Goal: Transaction & Acquisition: Purchase product/service

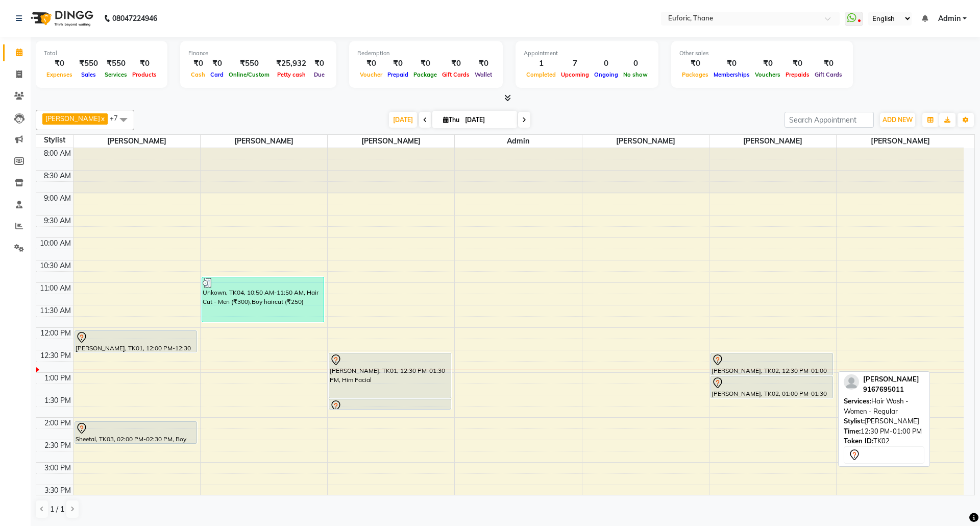
click at [778, 361] on div at bounding box center [772, 360] width 120 height 12
select select "7"
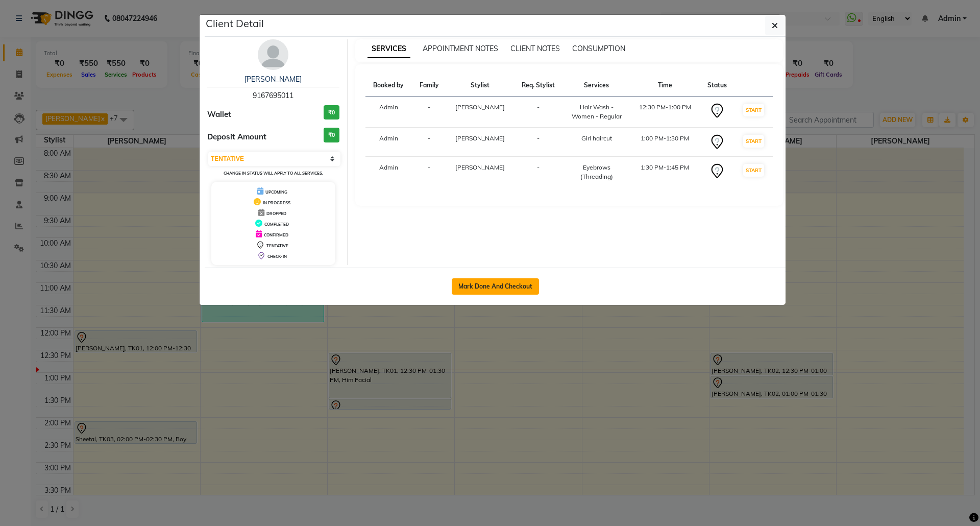
click at [471, 284] on button "Mark Done And Checkout" at bounding box center [495, 286] width 87 height 16
select select "5063"
select select "service"
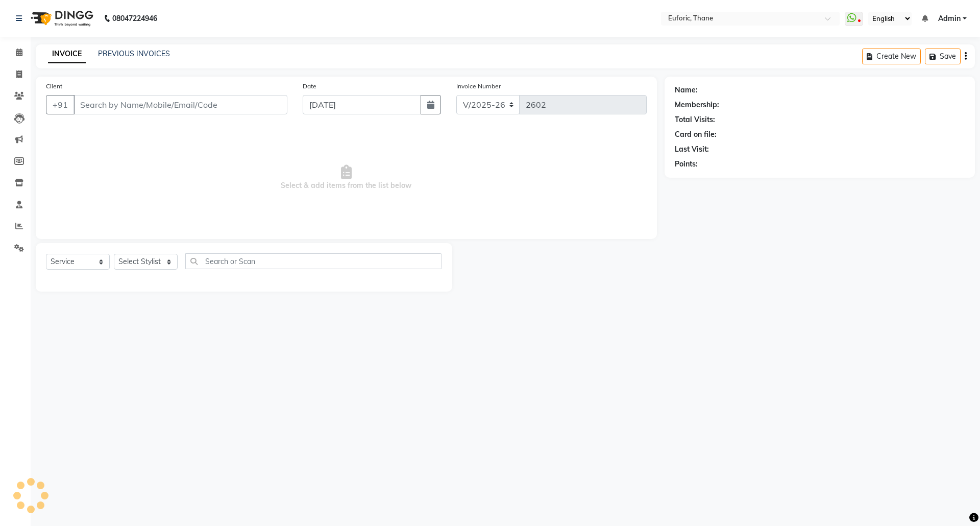
type input "9167695011"
select select "33147"
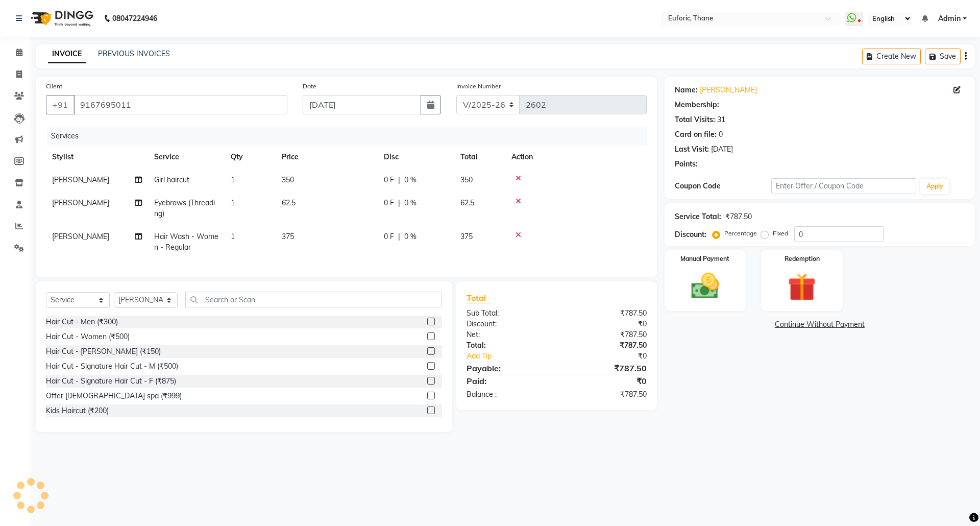
select select "1: Object"
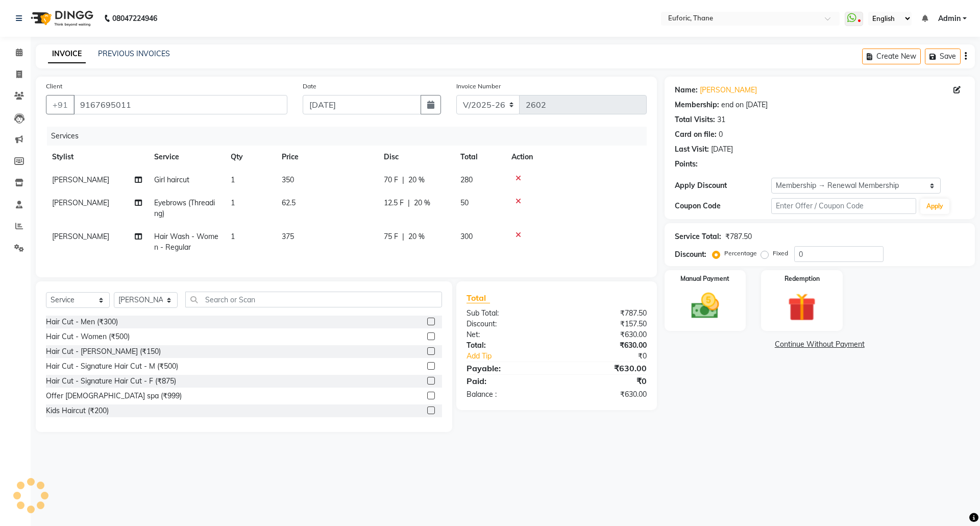
type input "20"
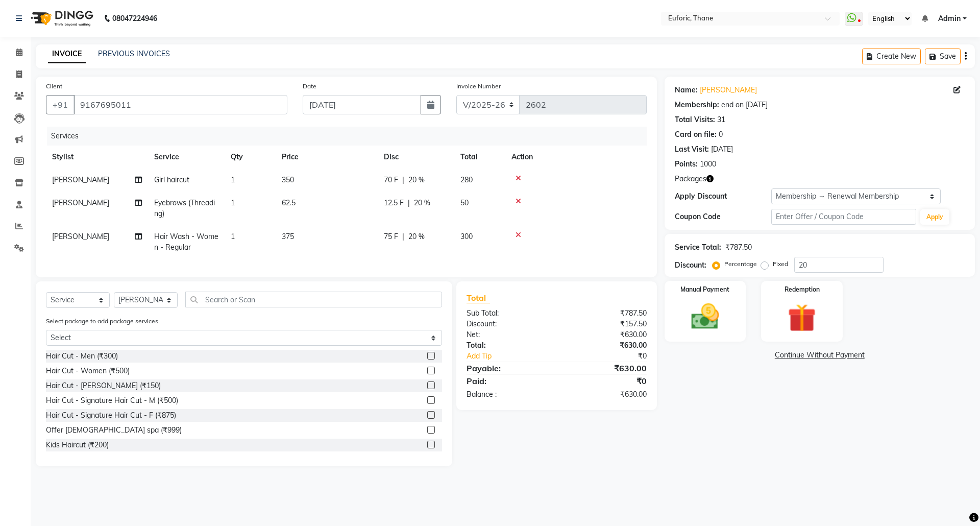
click at [66, 235] on span "[PERSON_NAME]" at bounding box center [80, 236] width 57 height 9
select select "33147"
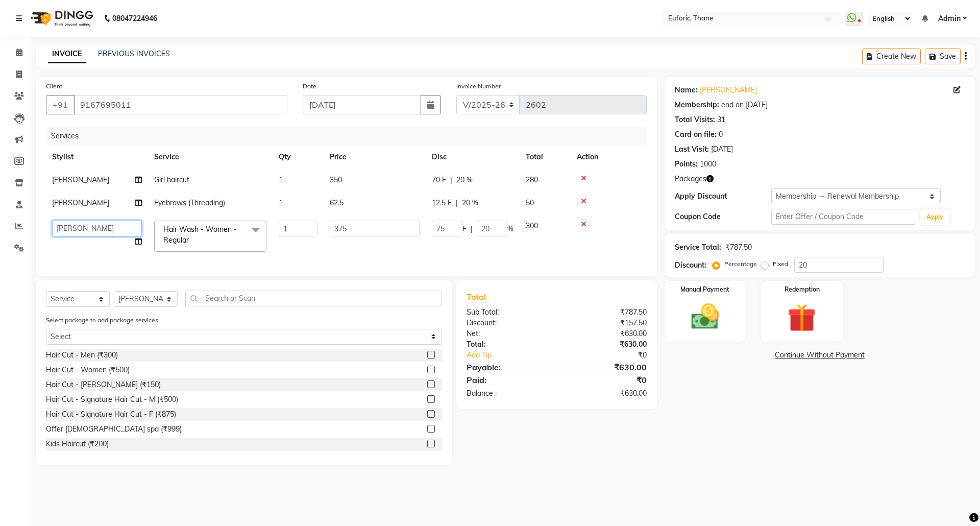
click at [65, 236] on select "[PERSON_NAME] [PERSON_NAME] Admin [PERSON_NAME] [PERSON_NAME] [PERSON_NAME]" at bounding box center [97, 229] width 90 height 16
select select "31986"
drag, startPoint x: 145, startPoint y: 305, endPoint x: 145, endPoint y: 313, distance: 8.2
click at [145, 305] on select "Select Stylist [PERSON_NAME] Aatik Salmanai Admin [PERSON_NAME] [PERSON_NAME] […" at bounding box center [146, 299] width 64 height 16
select select "31989"
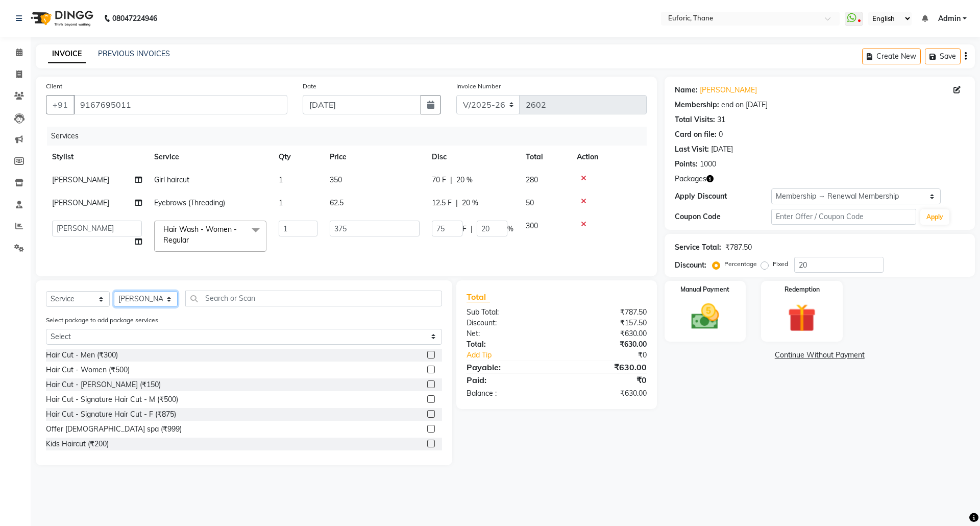
click at [114, 302] on select "Select Stylist [PERSON_NAME] Aatik Salmanai Admin [PERSON_NAME] [PERSON_NAME] […" at bounding box center [146, 299] width 64 height 16
click at [325, 306] on input "text" at bounding box center [313, 298] width 257 height 16
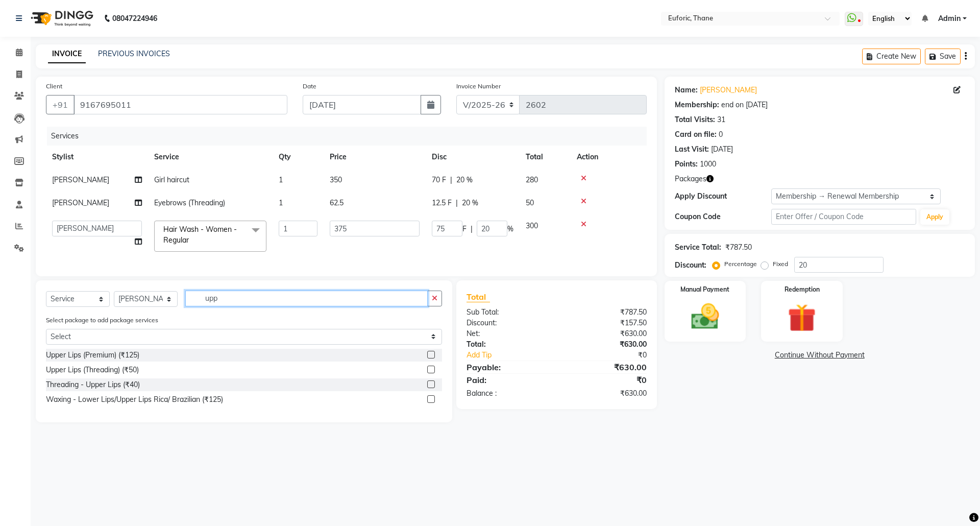
type input "upp"
click at [433, 375] on div at bounding box center [434, 369] width 15 height 13
click at [429, 373] on label at bounding box center [431, 369] width 8 height 8
click at [429, 373] on input "checkbox" at bounding box center [430, 369] width 7 height 7
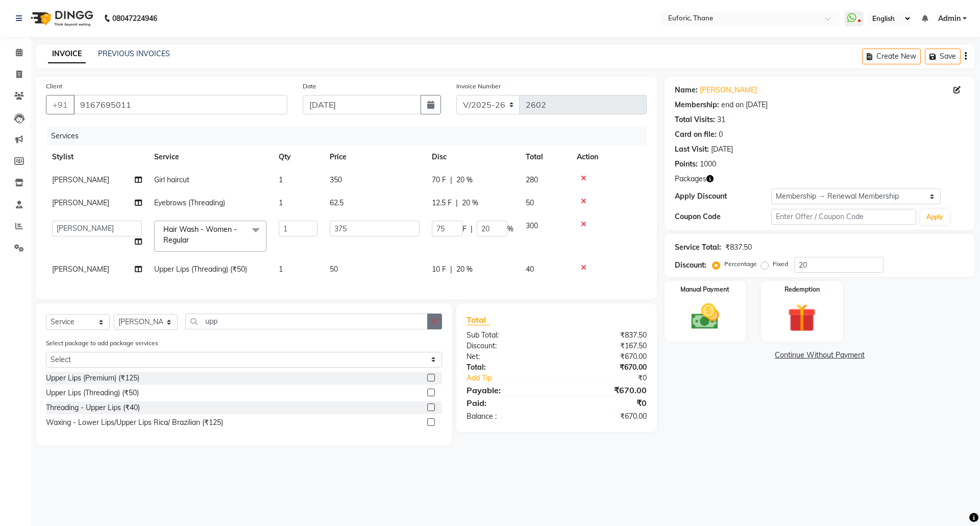
checkbox input "false"
click at [441, 329] on button "button" at bounding box center [434, 321] width 15 height 16
type input "fore"
click at [433, 396] on label at bounding box center [431, 392] width 8 height 8
click at [433, 396] on input "checkbox" at bounding box center [430, 392] width 7 height 7
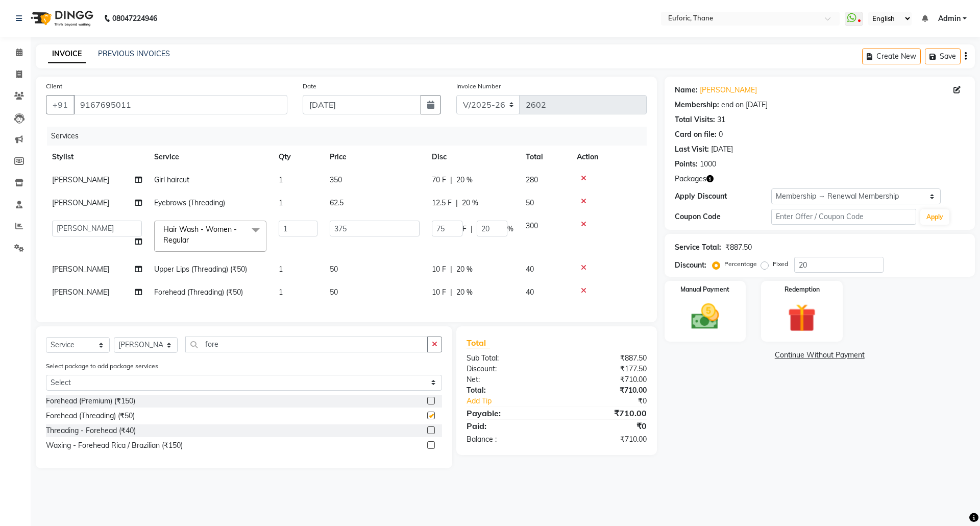
checkbox input "false"
click at [811, 449] on div "Name: [PERSON_NAME] Membership: end on [DATE] Total Visits: 31 Card on file: 0 …" at bounding box center [824, 273] width 318 height 392
click at [765, 354] on link "Continue Without Payment" at bounding box center [820, 355] width 306 height 11
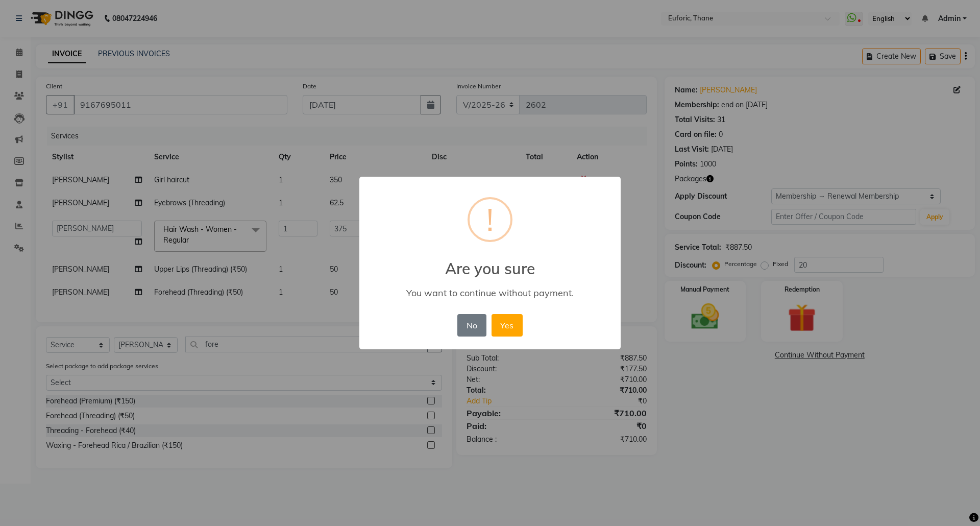
click at [690, 330] on div "× ! Are you sure You want to continue without payment. No No Yes" at bounding box center [490, 263] width 980 height 526
click at [469, 334] on button "No" at bounding box center [471, 325] width 29 height 22
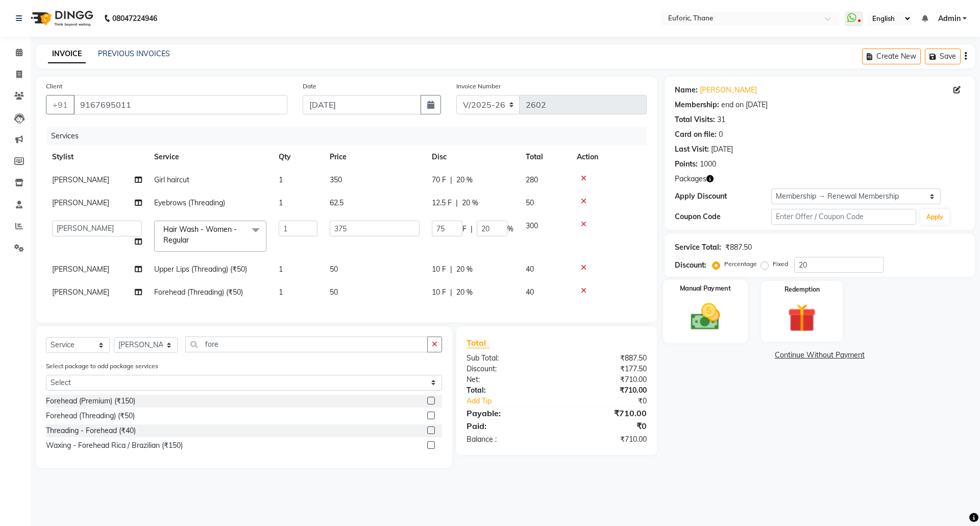
click at [711, 302] on img at bounding box center [704, 317] width 47 height 34
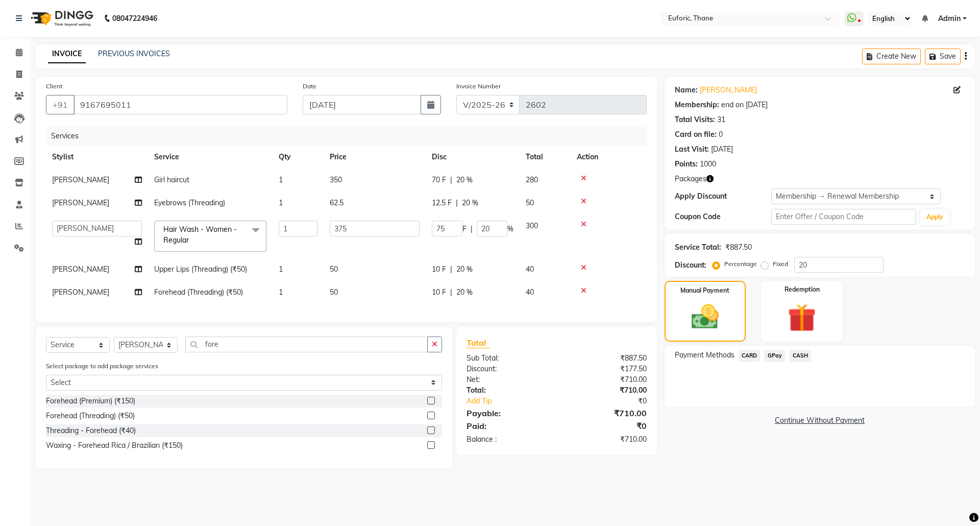
click at [753, 356] on span "CARD" at bounding box center [750, 356] width 22 height 12
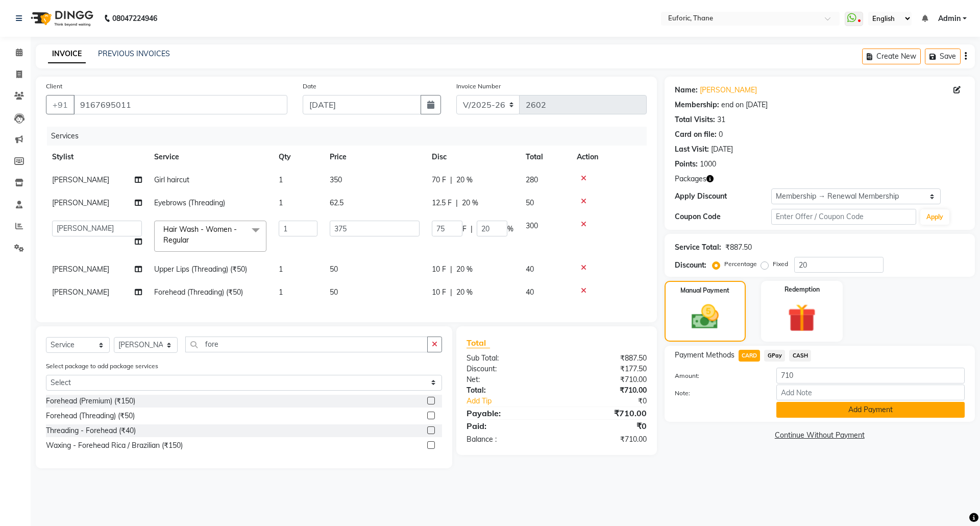
click at [813, 413] on button "Add Payment" at bounding box center [870, 410] width 188 height 16
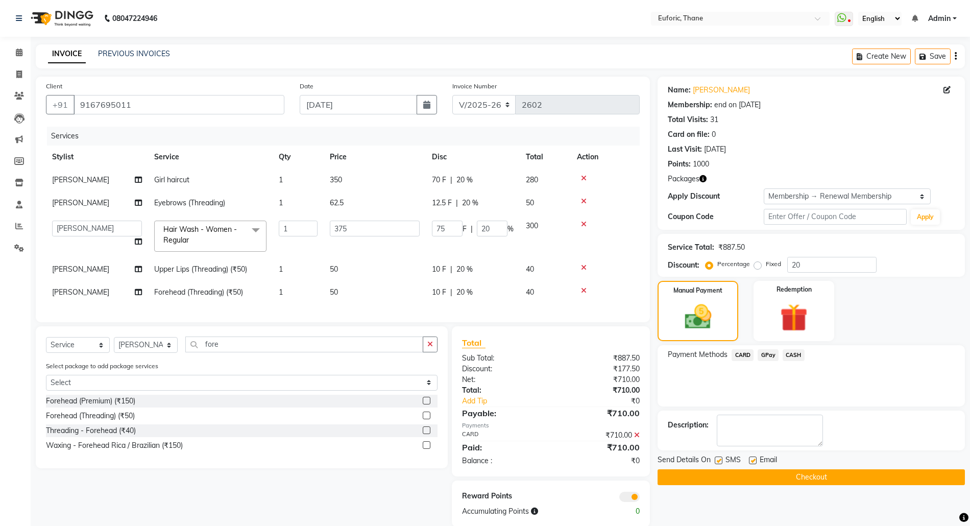
click at [823, 480] on button "Checkout" at bounding box center [810, 477] width 307 height 16
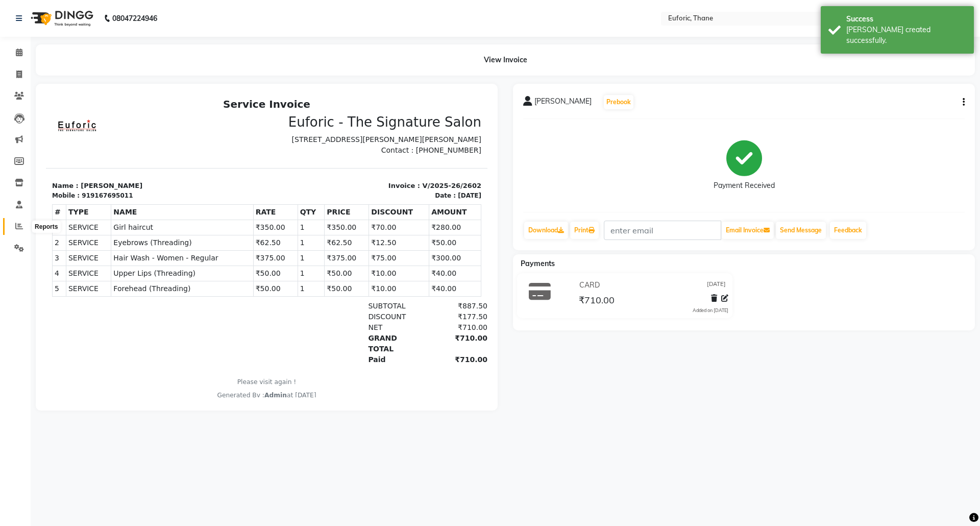
click at [15, 229] on icon at bounding box center [19, 226] width 8 height 8
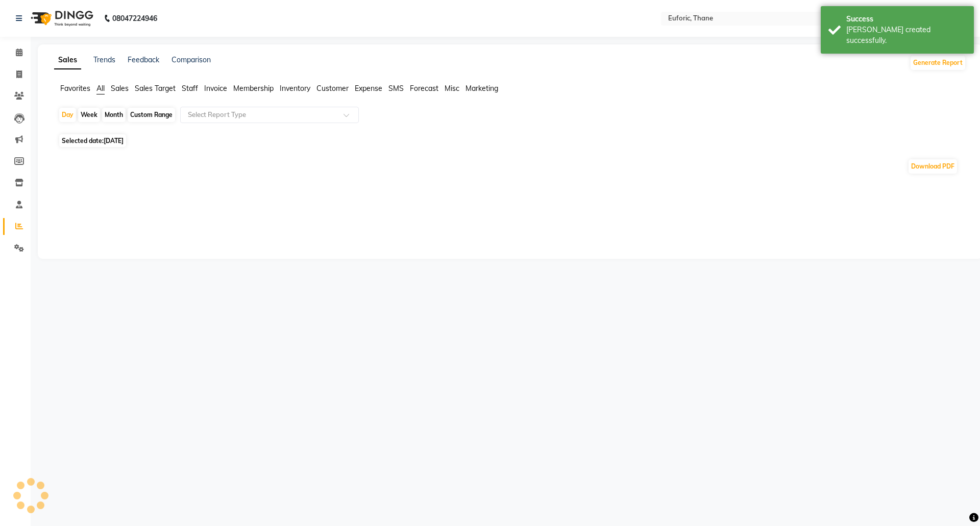
click at [108, 115] on div "Month" at bounding box center [113, 115] width 23 height 14
click at [116, 111] on div "Month" at bounding box center [113, 115] width 23 height 14
select select "9"
select select "2025"
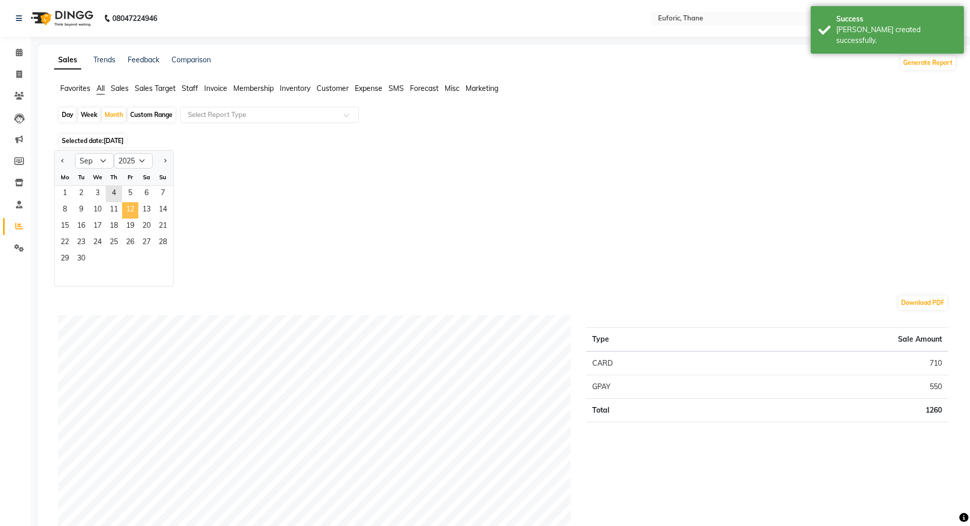
click at [134, 204] on span "12" at bounding box center [130, 210] width 16 height 16
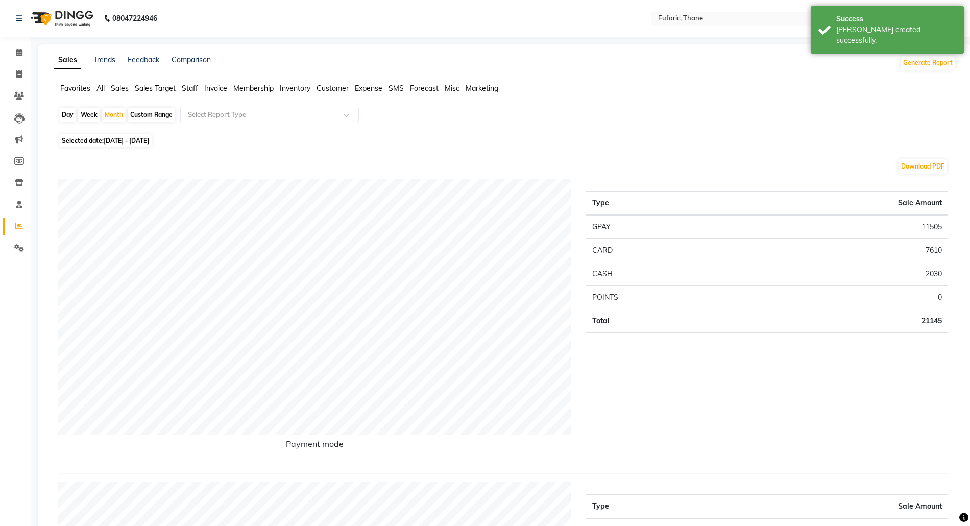
click at [182, 84] on span "Staff" at bounding box center [190, 88] width 16 height 9
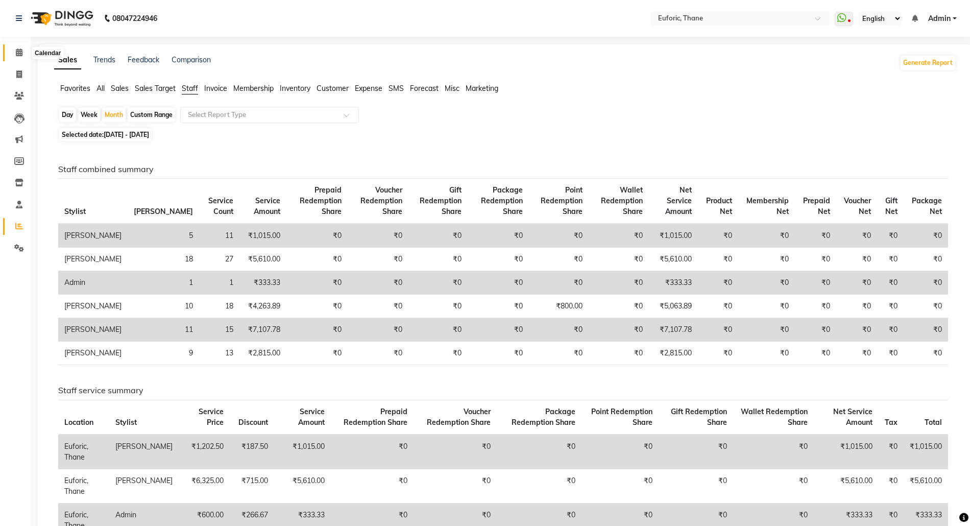
click at [25, 52] on span at bounding box center [19, 53] width 18 height 12
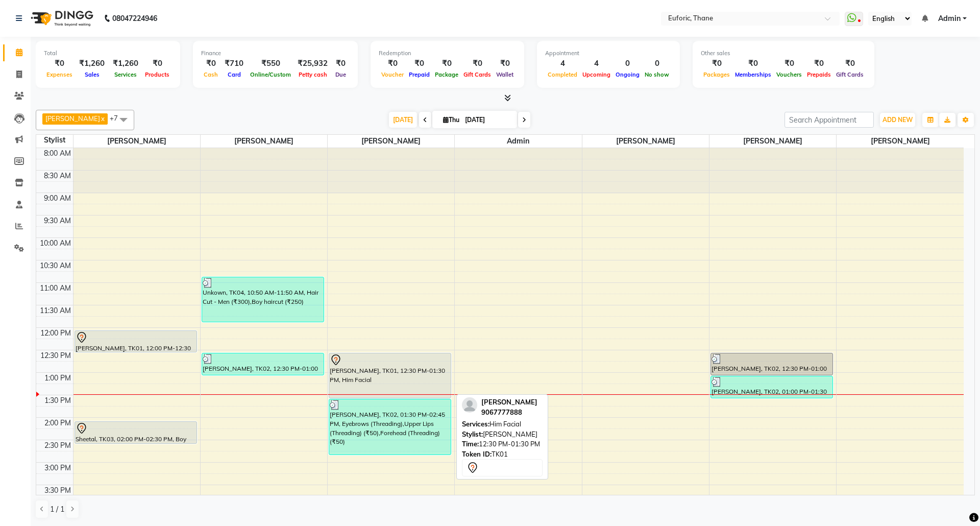
click at [411, 373] on div "[PERSON_NAME], TK01, 12:30 PM-01:30 PM, Him Facial" at bounding box center [389, 375] width 121 height 44
select select "7"
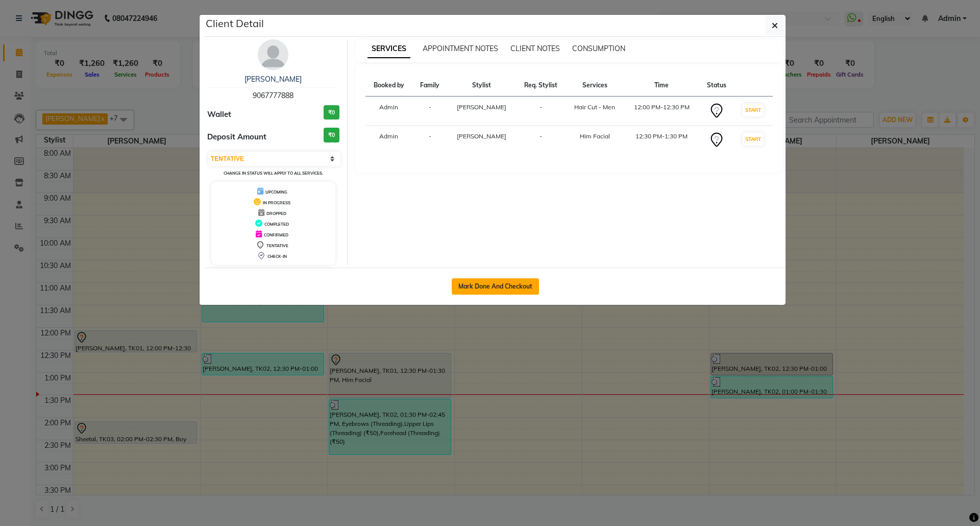
click at [497, 295] on button "Mark Done And Checkout" at bounding box center [495, 286] width 87 height 16
select select "5063"
select select "service"
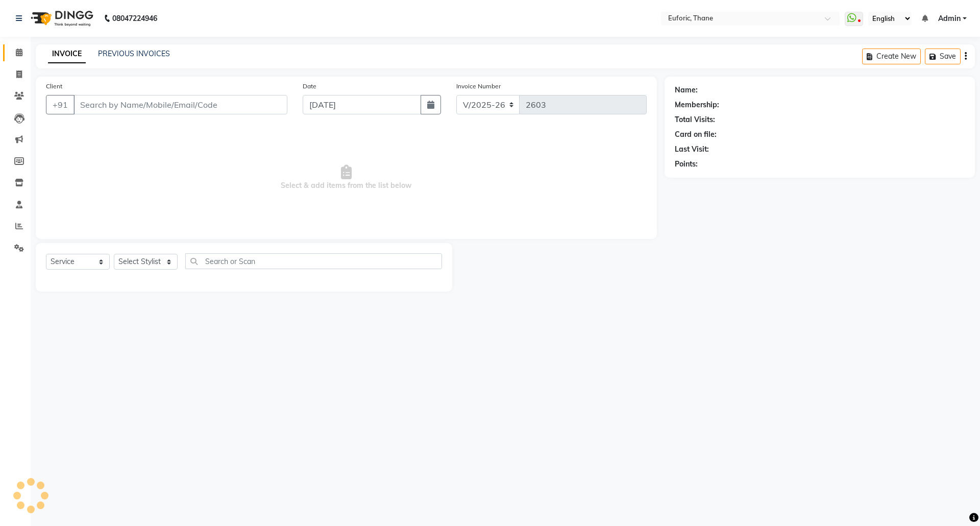
type input "9067777888"
select select "31989"
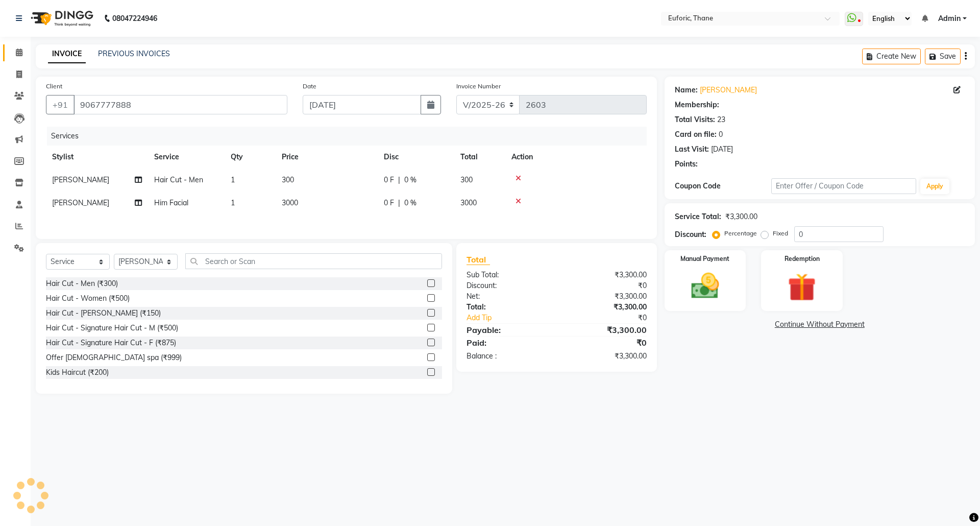
select select "1: Object"
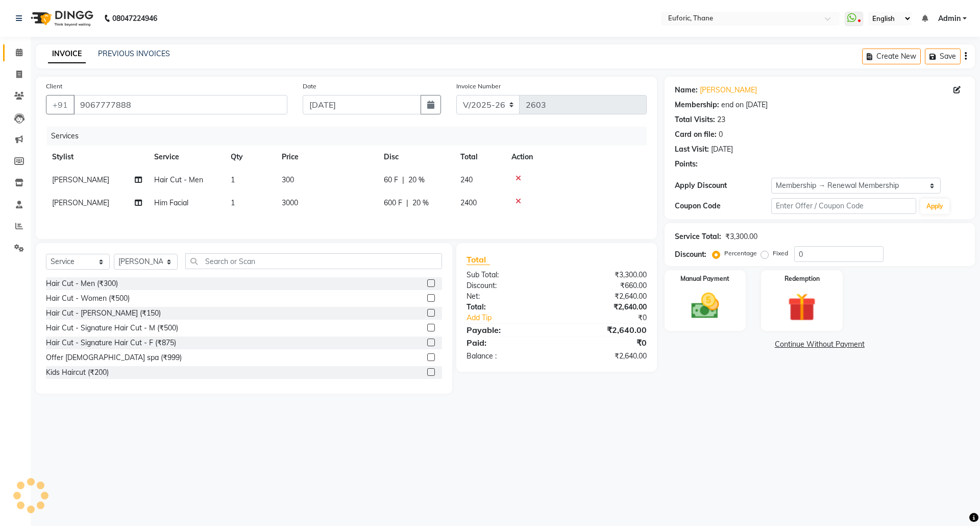
type input "20"
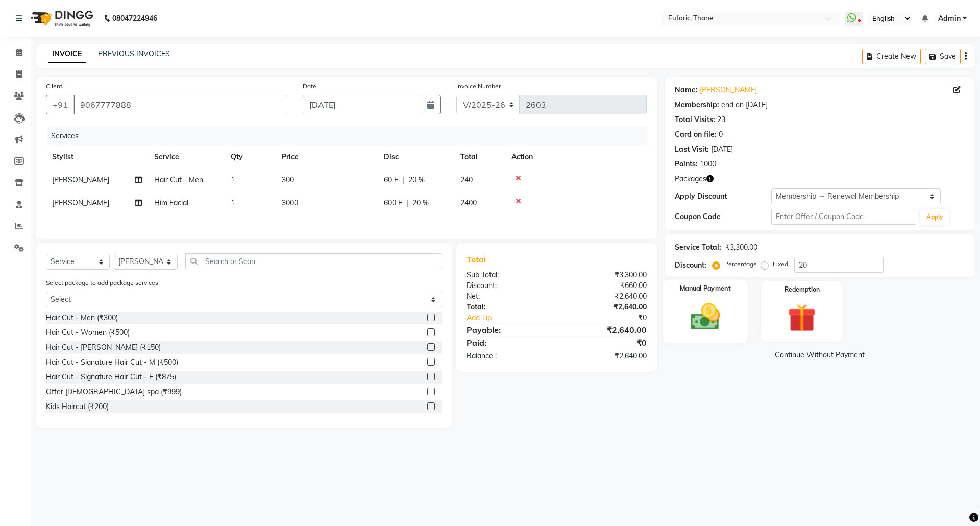
click at [708, 310] on img at bounding box center [704, 317] width 47 height 34
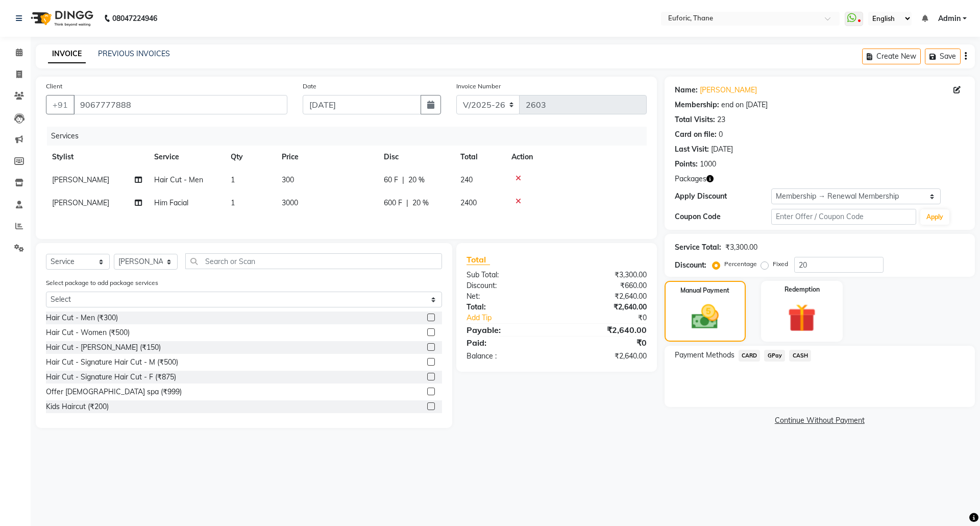
click at [776, 354] on span "GPay" at bounding box center [774, 356] width 21 height 12
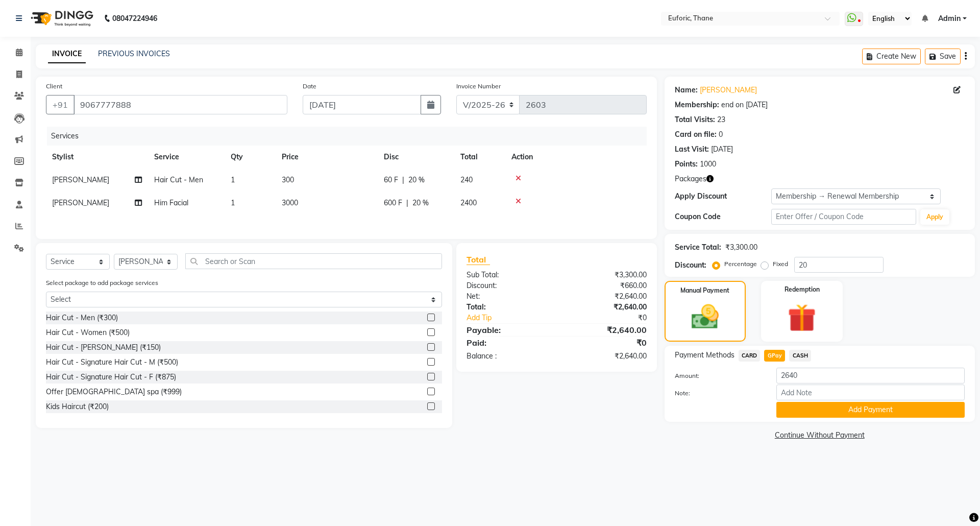
click at [796, 350] on div "CASH" at bounding box center [798, 357] width 26 height 14
click at [800, 351] on span "CASH" at bounding box center [800, 356] width 22 height 12
click at [808, 408] on button "Add Payment" at bounding box center [870, 410] width 188 height 16
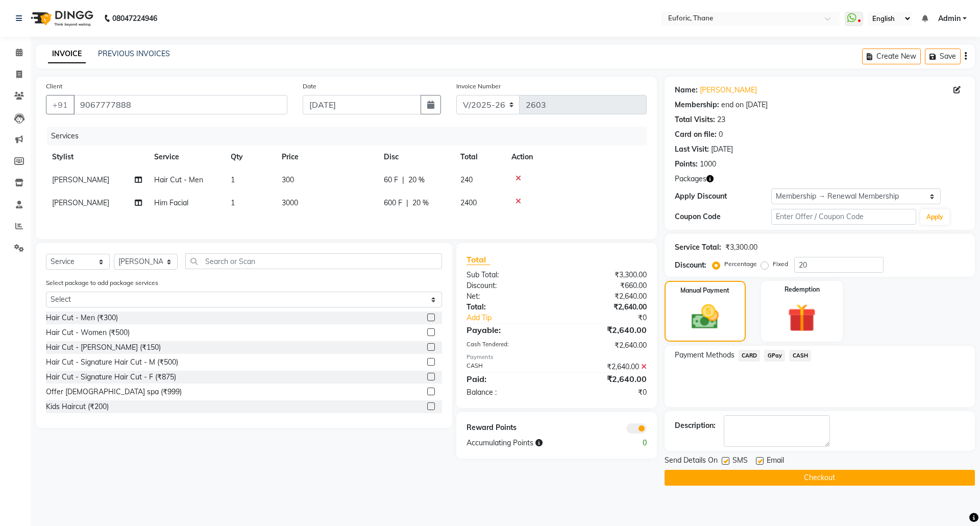
click at [727, 458] on label at bounding box center [726, 461] width 8 height 8
click at [727, 458] on input "checkbox" at bounding box center [725, 461] width 7 height 7
checkbox input "false"
click at [730, 476] on button "Checkout" at bounding box center [820, 478] width 310 height 16
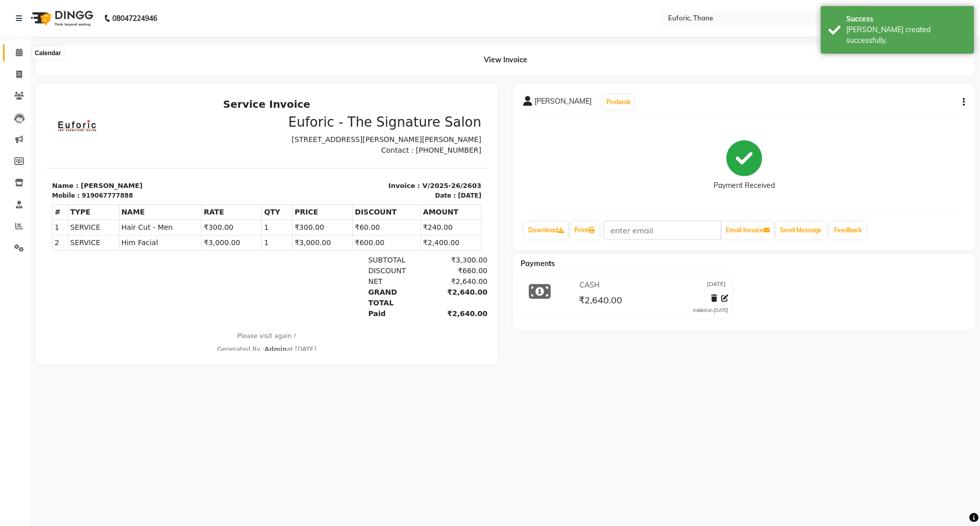
click at [17, 51] on icon at bounding box center [19, 52] width 7 height 8
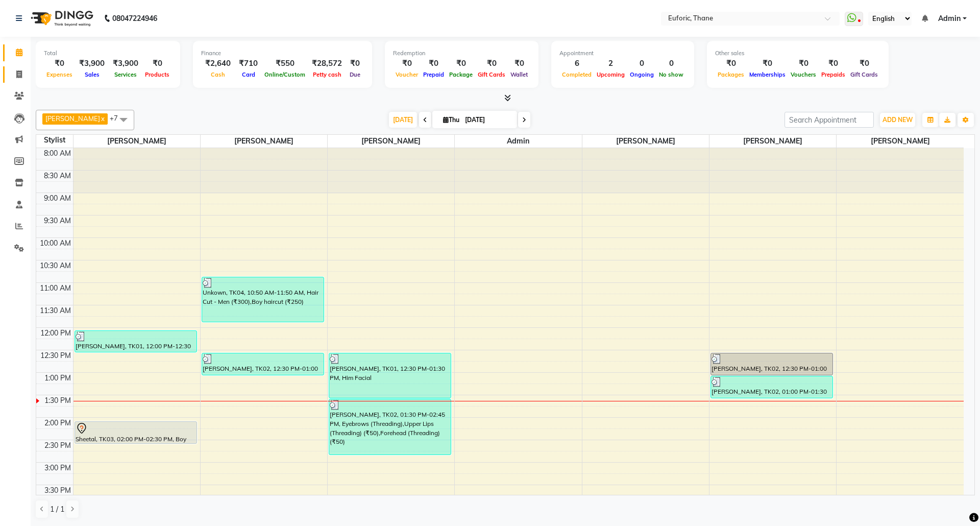
click at [13, 67] on link "Invoice" at bounding box center [15, 74] width 25 height 17
select select "service"
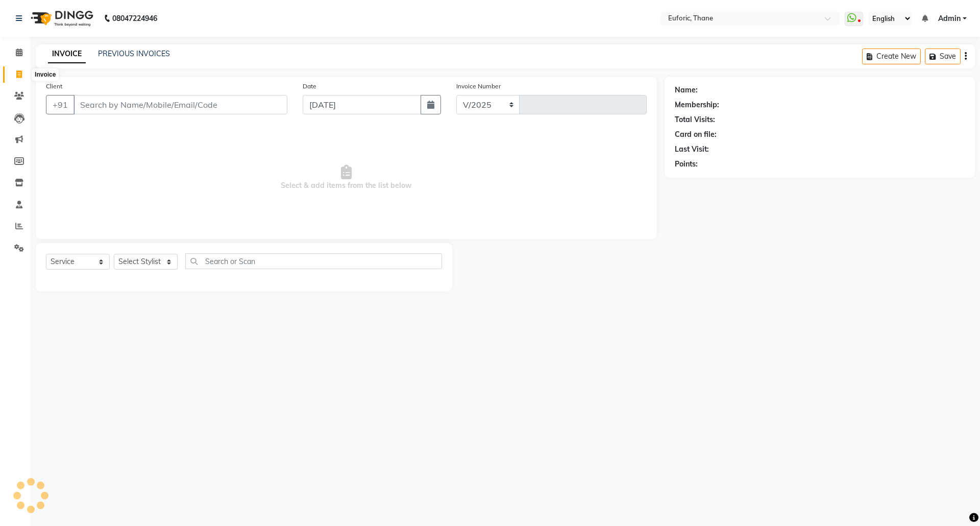
select select "5063"
type input "2604"
click at [131, 108] on input "Client" at bounding box center [181, 104] width 214 height 19
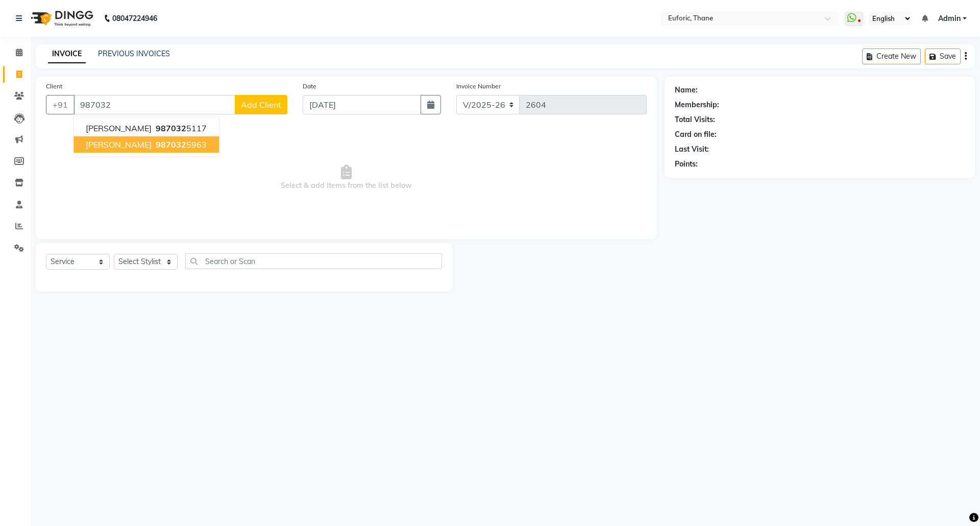
click at [144, 148] on span "[PERSON_NAME]" at bounding box center [119, 144] width 66 height 10
type input "9870325963"
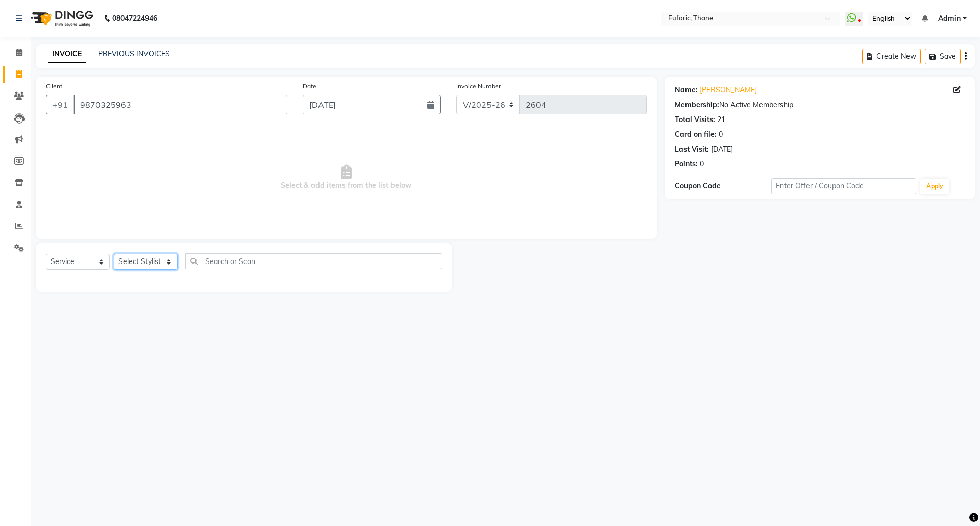
click at [133, 256] on select "Select Stylist [PERSON_NAME] Aatik Salmanai Admin [PERSON_NAME] [PERSON_NAME] […" at bounding box center [146, 262] width 64 height 16
select select "31986"
click at [114, 254] on select "Select Stylist [PERSON_NAME] Aatik Salmanai Admin [PERSON_NAME] [PERSON_NAME] […" at bounding box center [146, 262] width 64 height 16
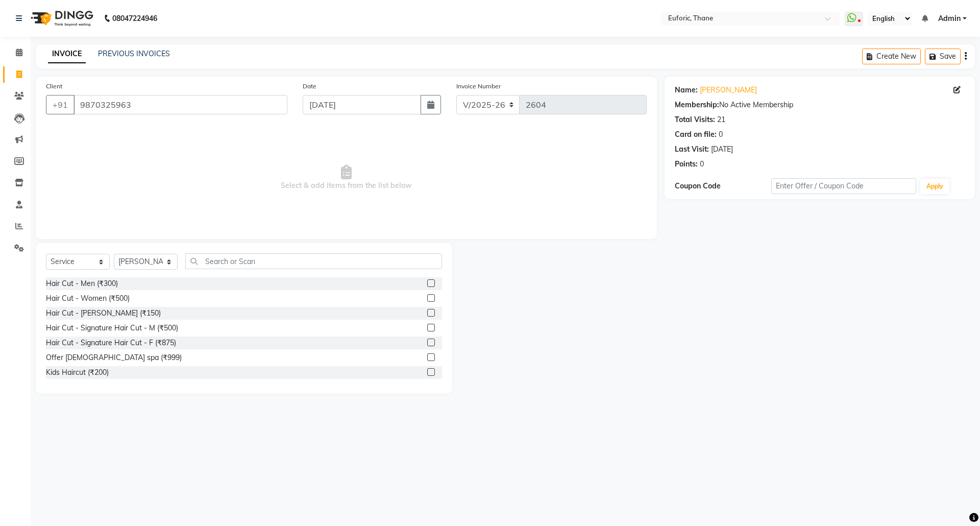
click at [427, 313] on label at bounding box center [431, 313] width 8 height 8
click at [427, 313] on input "checkbox" at bounding box center [430, 313] width 7 height 7
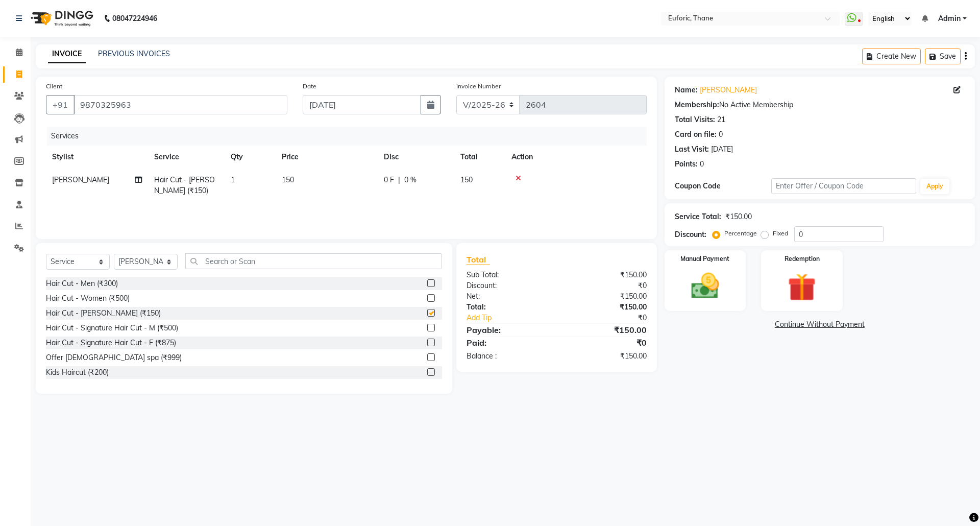
checkbox input "false"
click at [738, 291] on div "Manual Payment" at bounding box center [705, 280] width 85 height 63
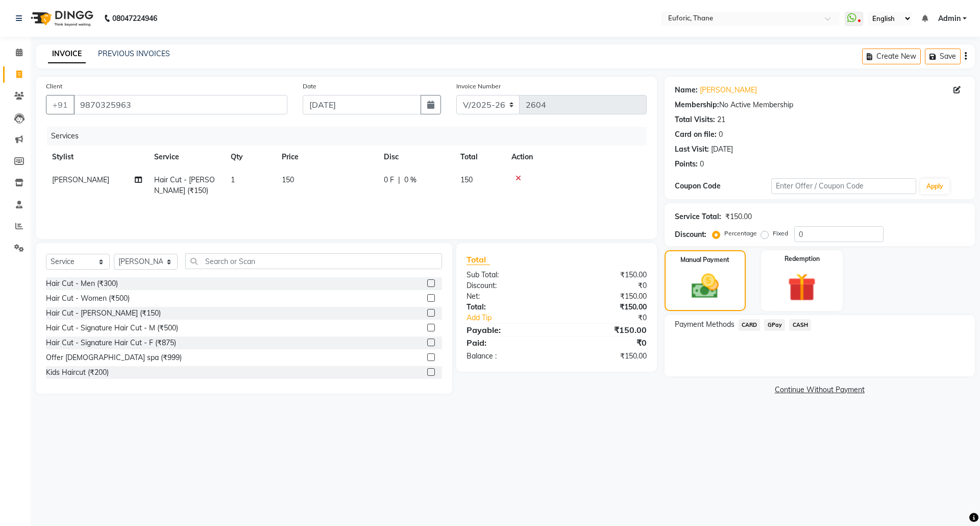
click at [773, 329] on span "GPay" at bounding box center [774, 325] width 21 height 12
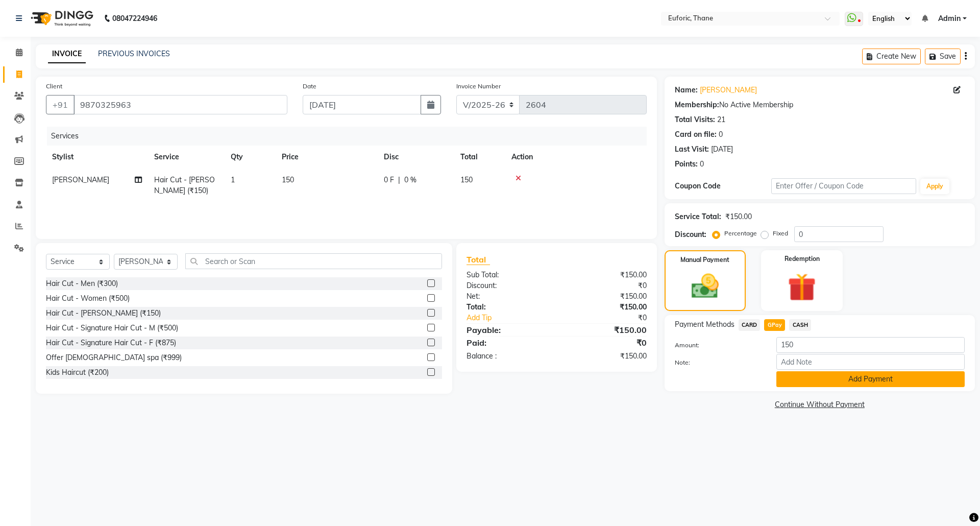
click at [789, 384] on button "Add Payment" at bounding box center [870, 379] width 188 height 16
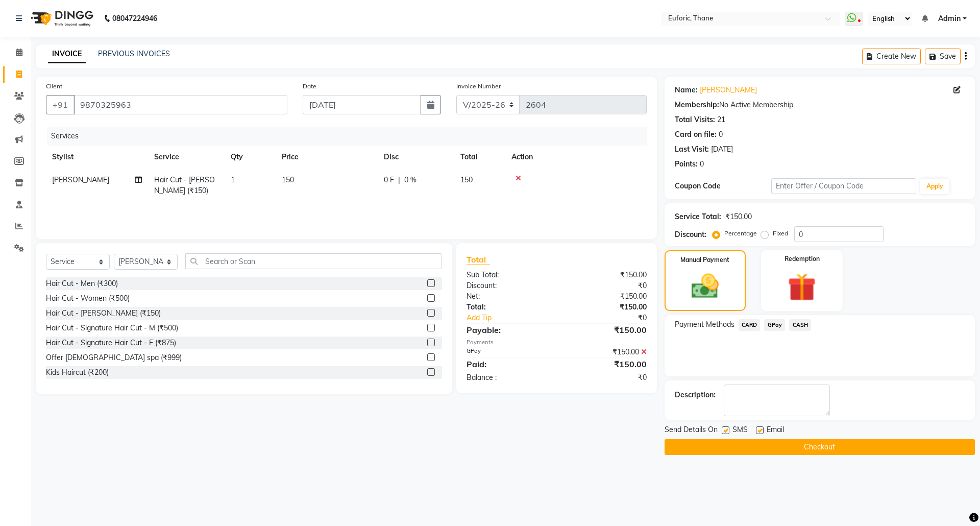
click at [788, 444] on button "Checkout" at bounding box center [820, 447] width 310 height 16
